Goal: Transaction & Acquisition: Book appointment/travel/reservation

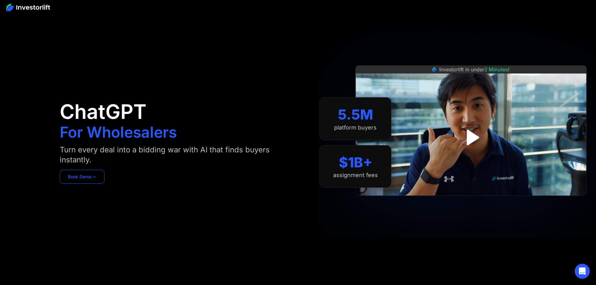
click at [105, 179] on link "Book Demo ➢" at bounding box center [82, 177] width 45 height 14
